Goal: Obtain resource: Download file/media

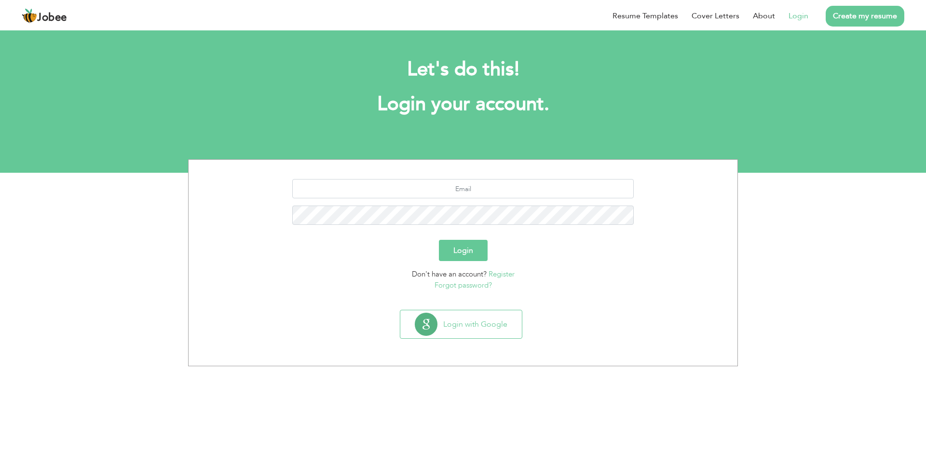
click at [794, 13] on link "Login" at bounding box center [798, 16] width 20 height 12
click at [477, 188] on input "text" at bounding box center [463, 188] width 342 height 19
type input "shahidabbas@carecloud.com"
click at [439, 240] on button "Login" at bounding box center [463, 250] width 49 height 21
click at [465, 255] on button "Login" at bounding box center [463, 250] width 49 height 21
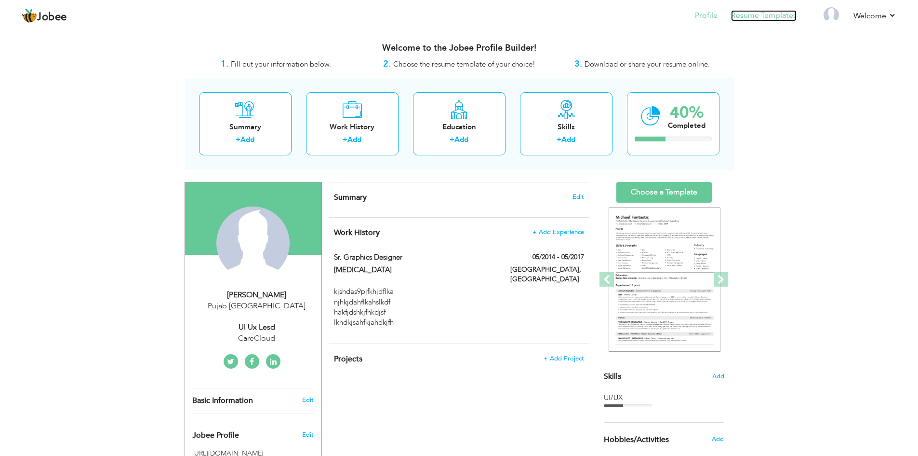
click at [769, 20] on link "Resume Templates" at bounding box center [764, 15] width 66 height 11
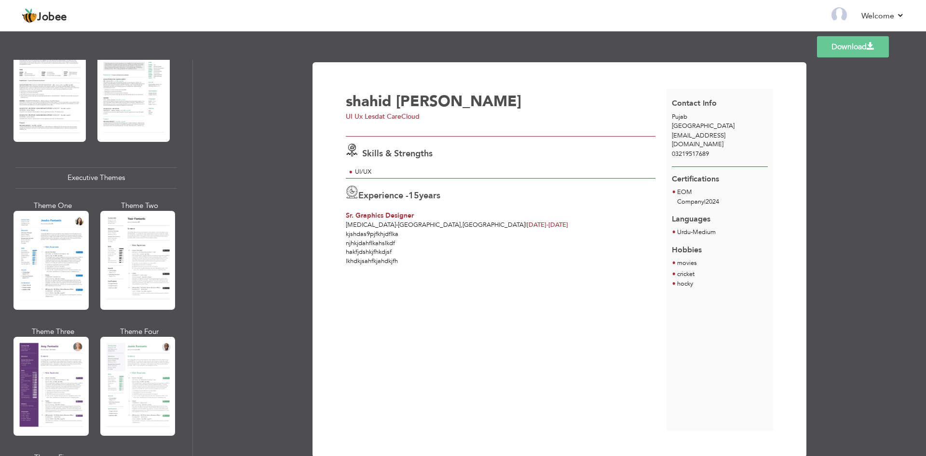
scroll to position [644, 0]
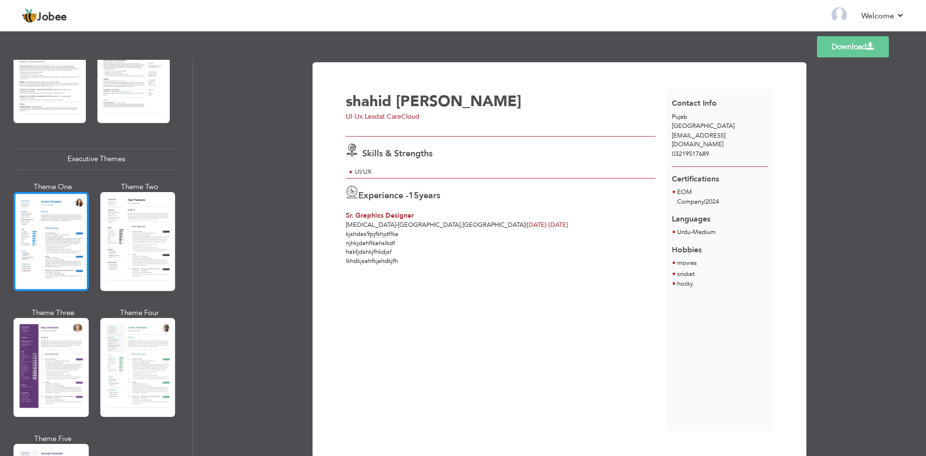
click at [36, 210] on div at bounding box center [50, 241] width 75 height 99
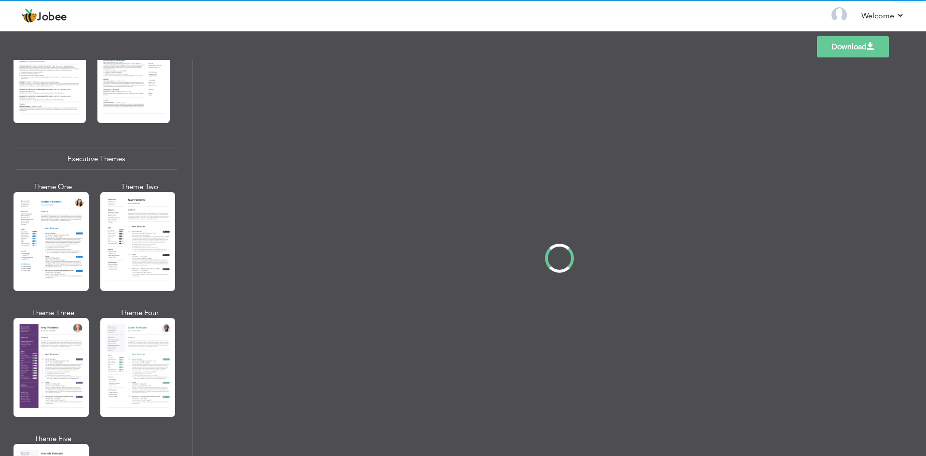
scroll to position [643, 0]
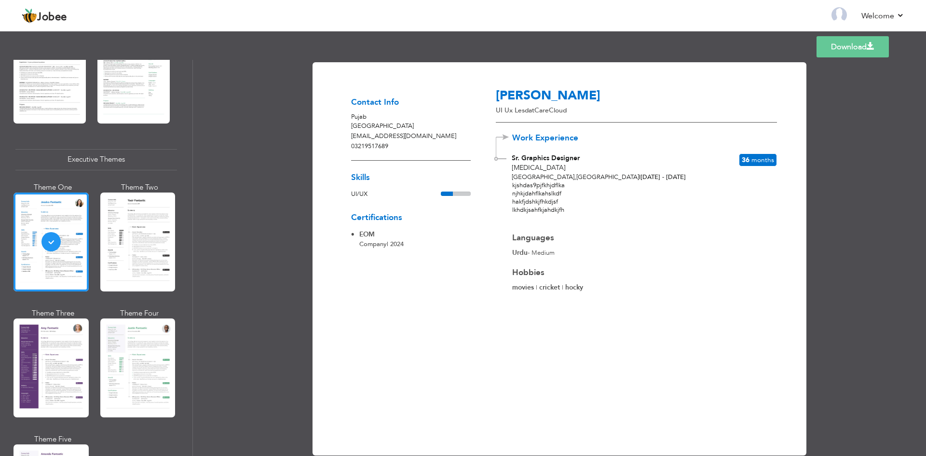
click at [852, 87] on div "Download Contact Info Pujab Pakistan shahidabbas@carecloud.com 03219517689 Skil…" at bounding box center [559, 258] width 733 height 396
drag, startPoint x: 740, startPoint y: 160, endPoint x: 799, endPoint y: 157, distance: 58.9
click at [776, 159] on div "shahid Abbas UI Ux Lesd at CareCloud Work Experience Sr. Graphics Designer iple…" at bounding box center [633, 258] width 297 height 342
click at [827, 156] on div "Download Contact Info Pujab Pakistan shahidabbas@carecloud.com 03219517689 Skil…" at bounding box center [559, 258] width 733 height 396
